Goal: Communication & Community: Answer question/provide support

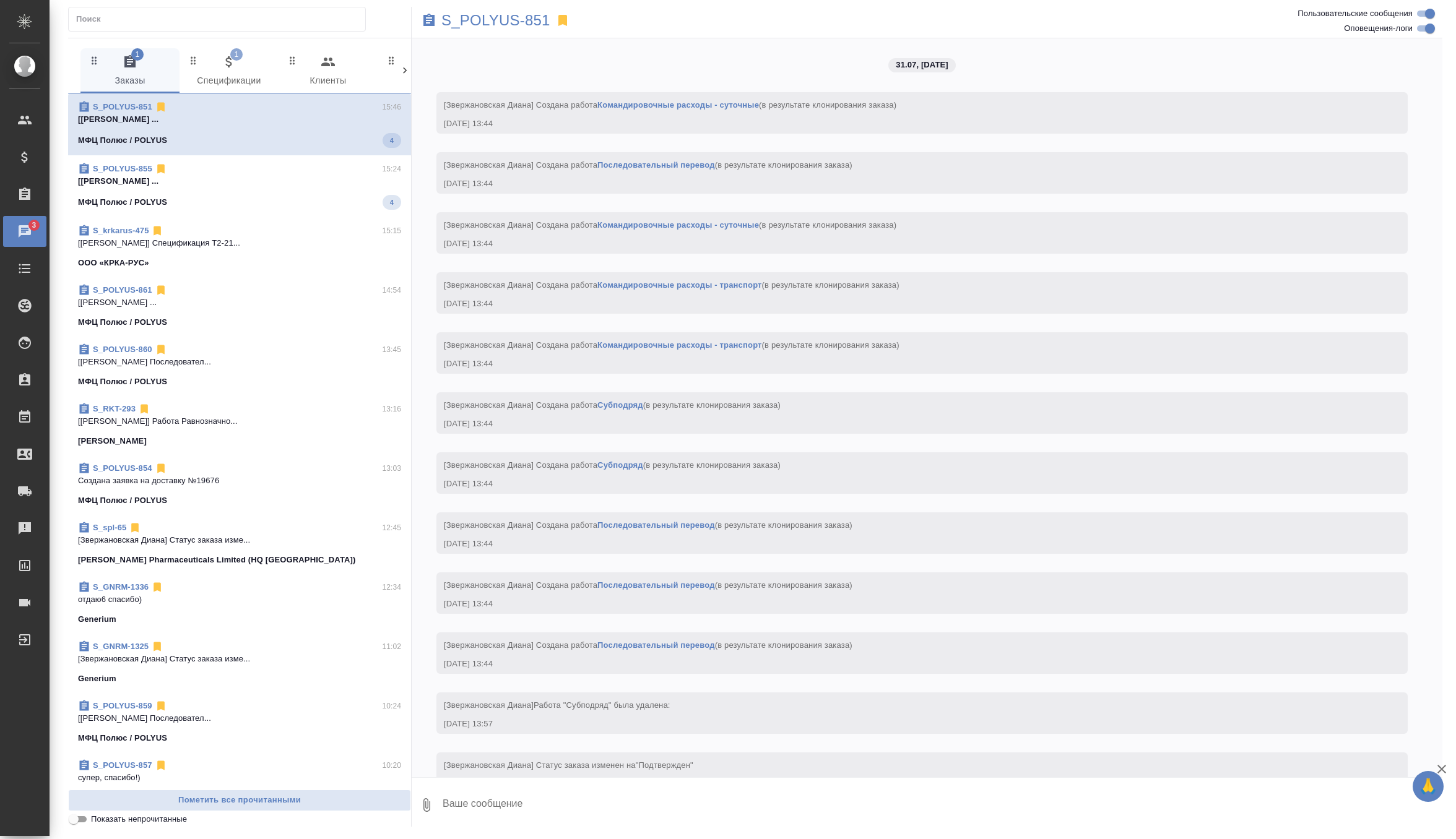
scroll to position [4304, 0]
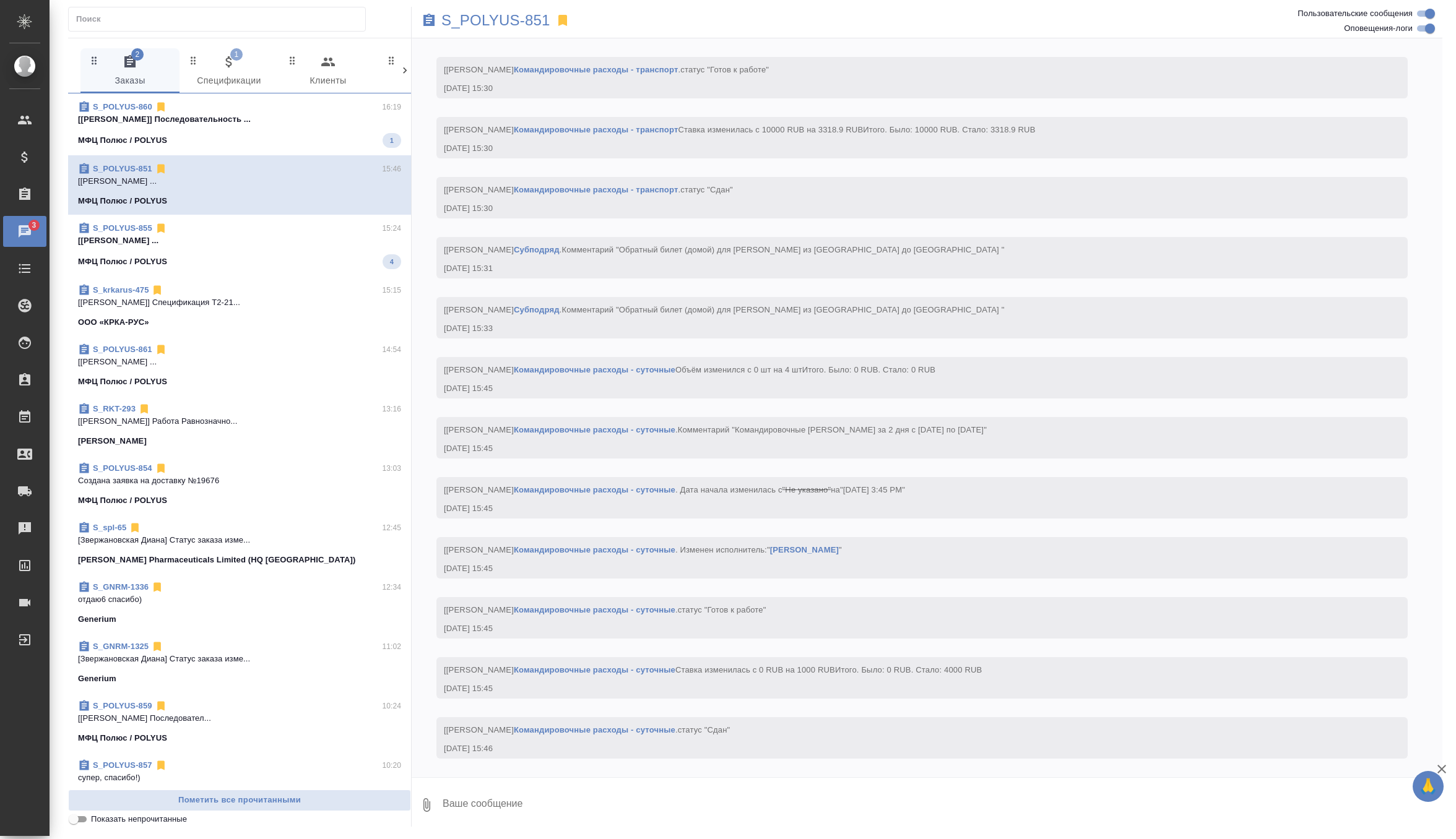
click at [277, 136] on div "МФЦ Полюс / POLYUS 1" at bounding box center [240, 141] width 323 height 15
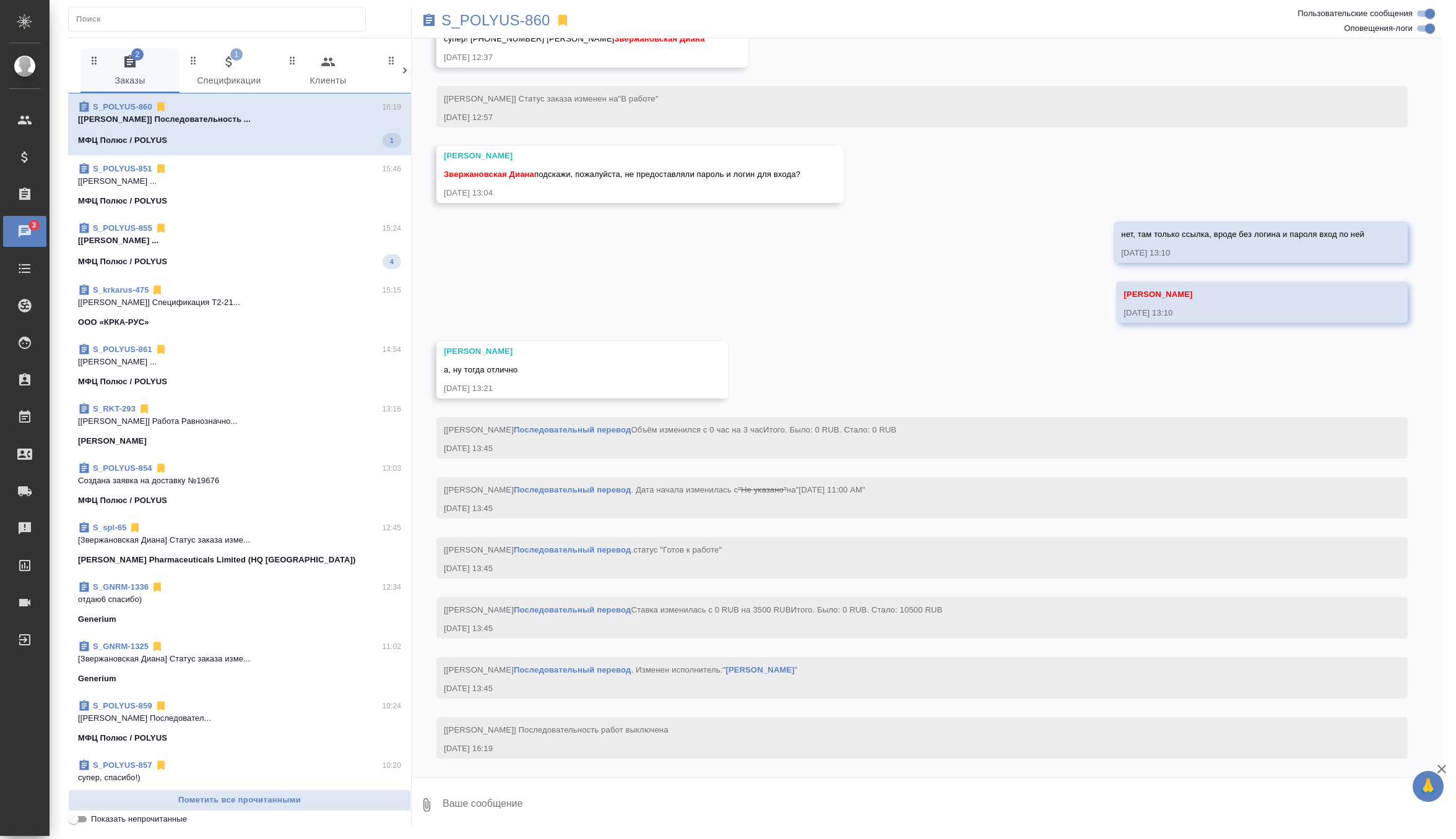
scroll to position [1192, 0]
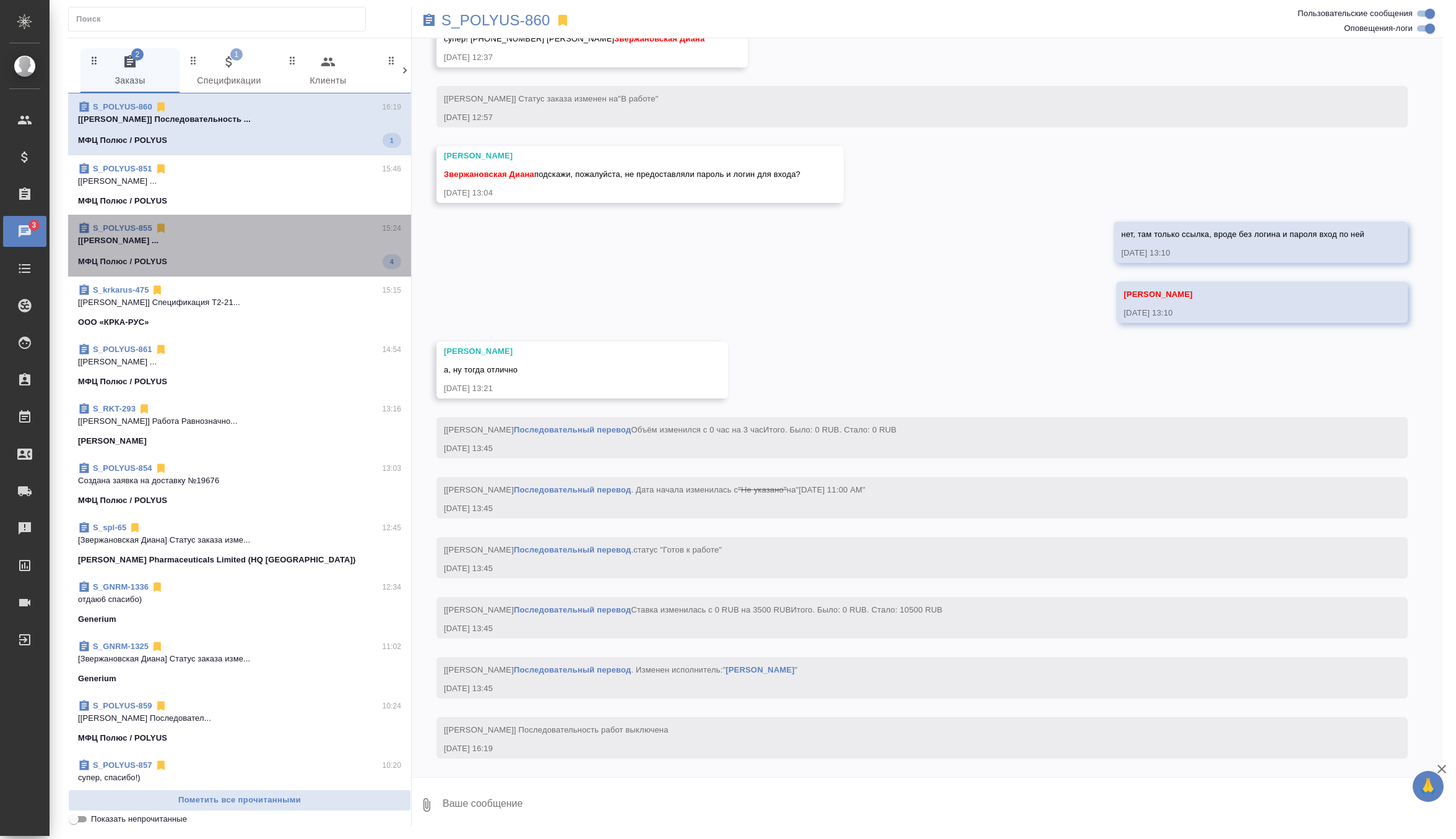
click at [258, 244] on p "[[PERSON_NAME] ..." at bounding box center [240, 241] width 323 height 13
